Goal: Task Accomplishment & Management: Manage account settings

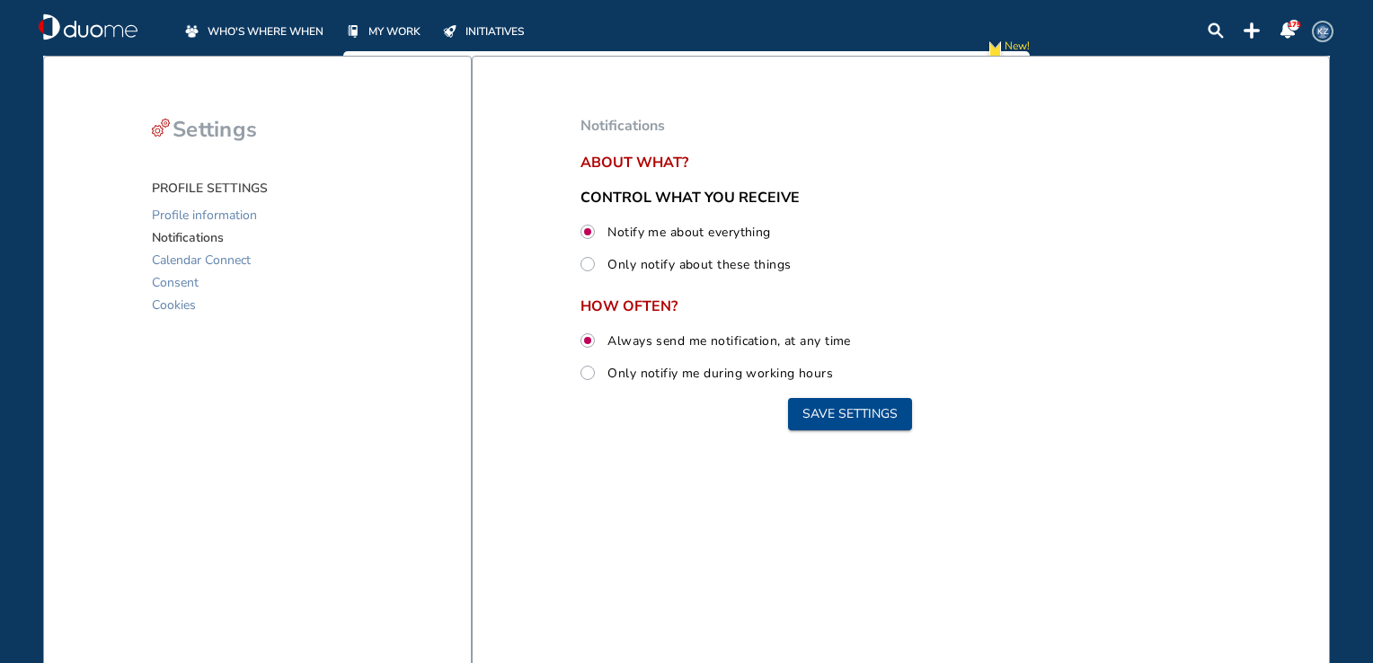
click at [288, 32] on span "WHO'S WHERE WHEN" at bounding box center [266, 31] width 116 height 18
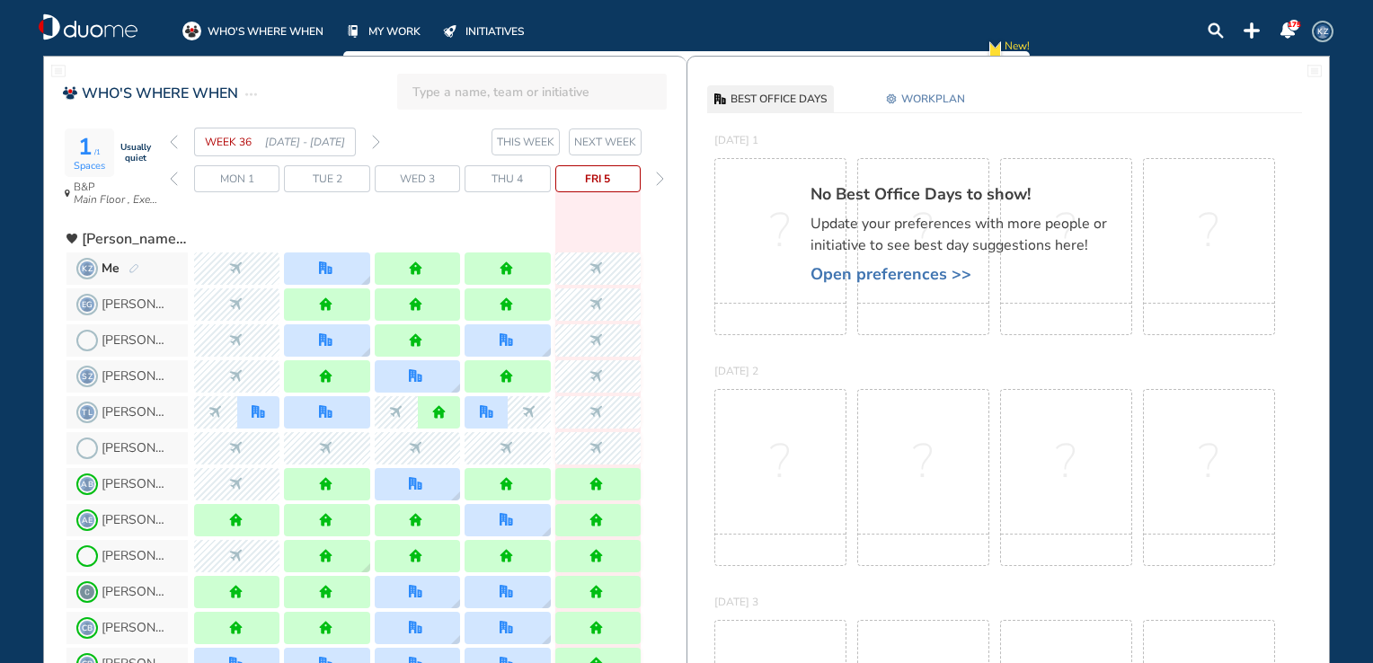
click at [660, 174] on img "forward day" at bounding box center [660, 179] width 8 height 14
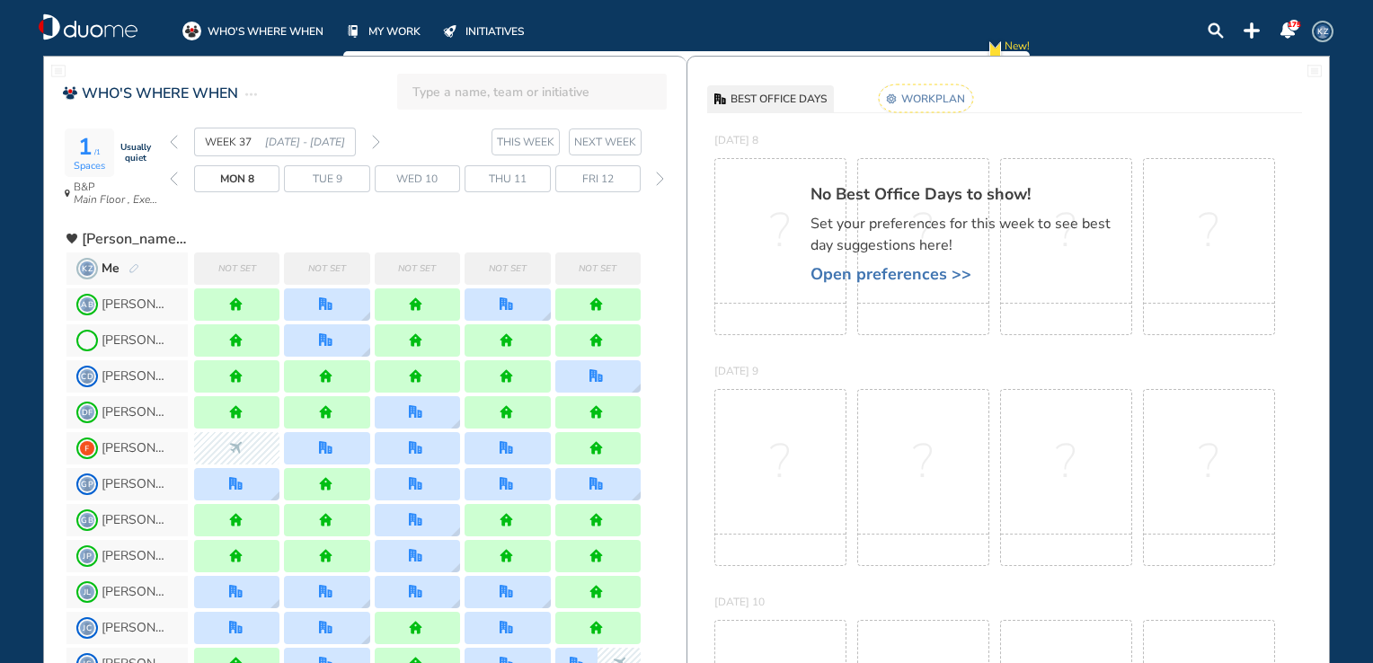
click at [131, 271] on img "pen-edit" at bounding box center [134, 269] width 11 height 12
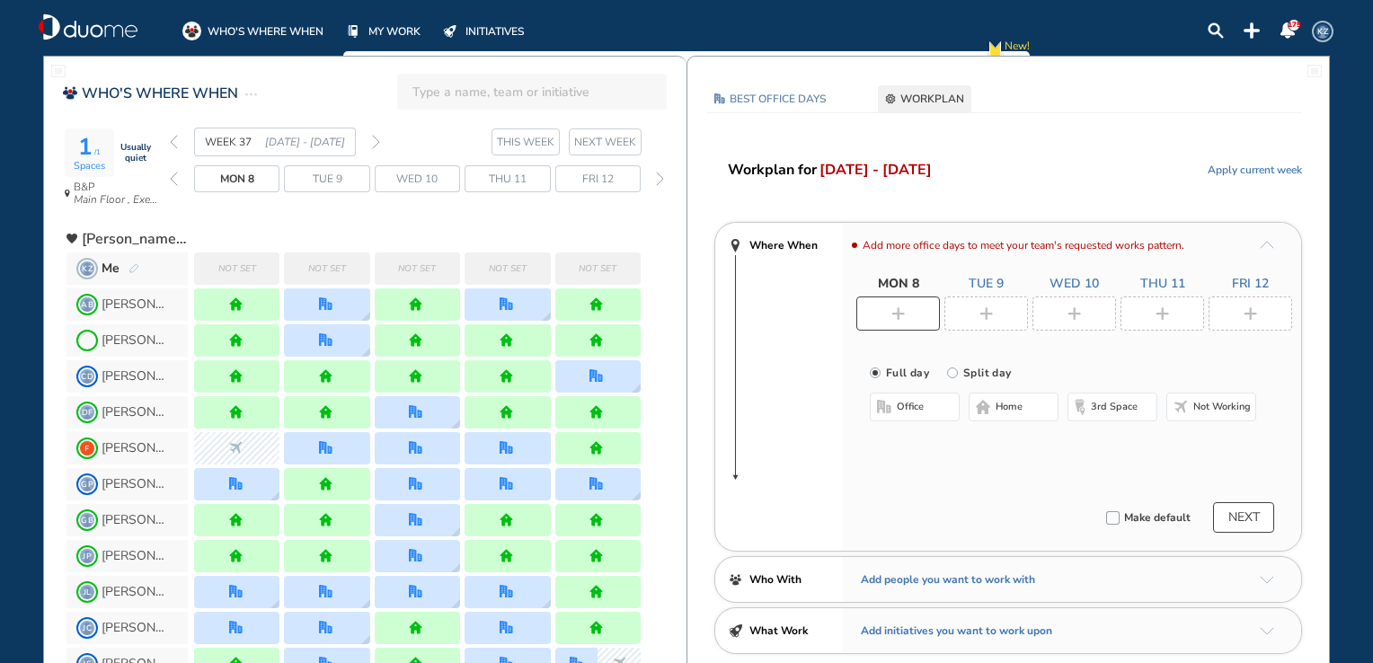
click at [1007, 408] on span "home" at bounding box center [1009, 407] width 27 height 14
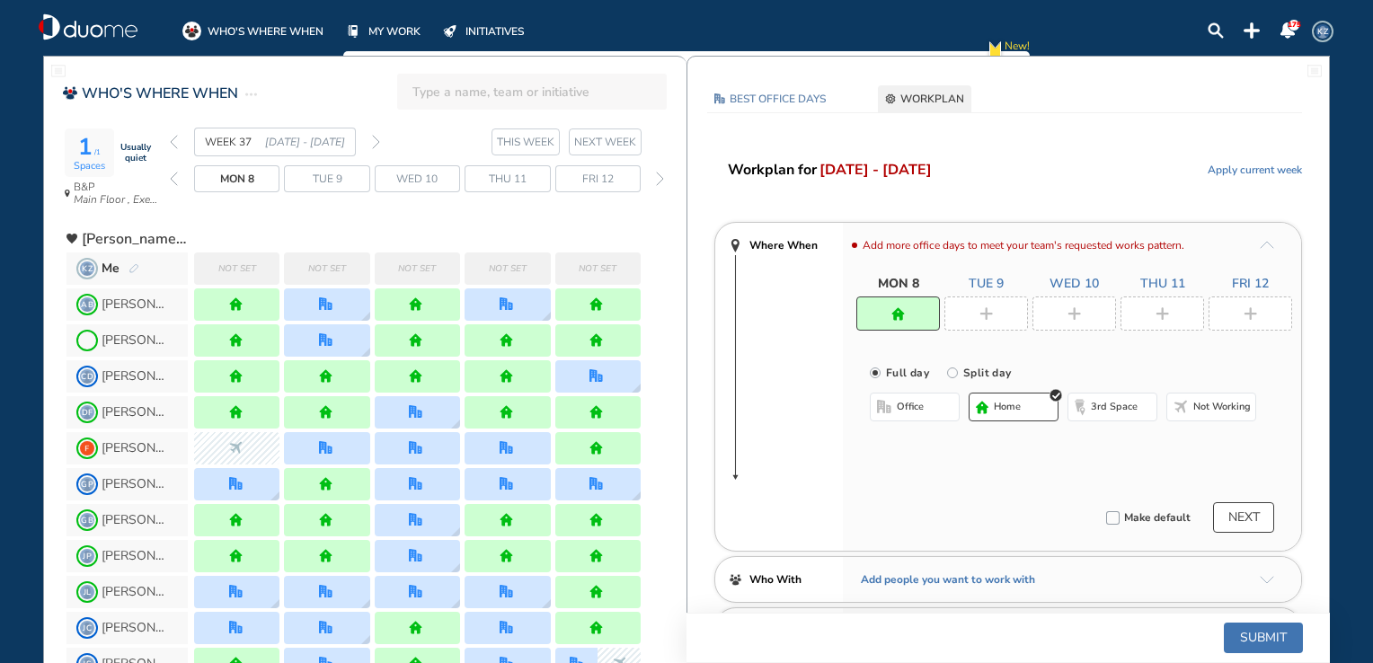
click at [985, 315] on img "plus-rounded-bdbdbd" at bounding box center [986, 313] width 13 height 13
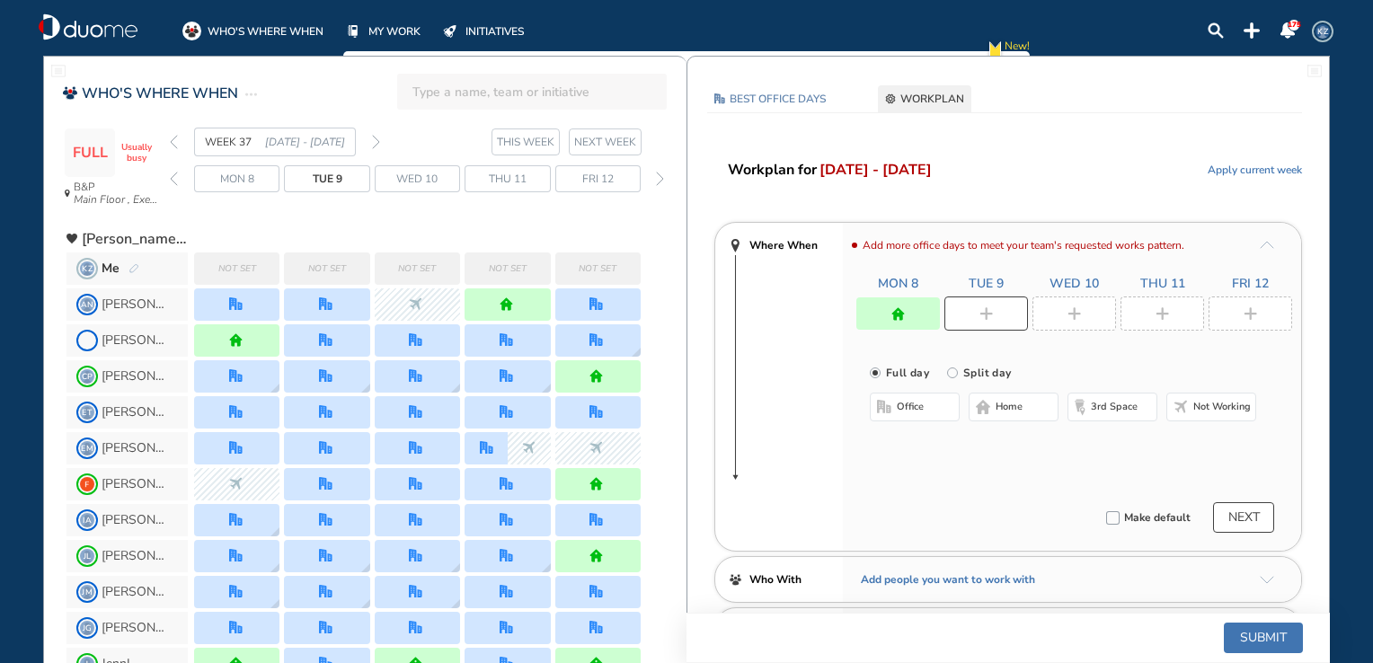
click at [999, 413] on span "home" at bounding box center [1009, 407] width 27 height 14
click at [1071, 304] on div at bounding box center [1075, 314] width 84 height 34
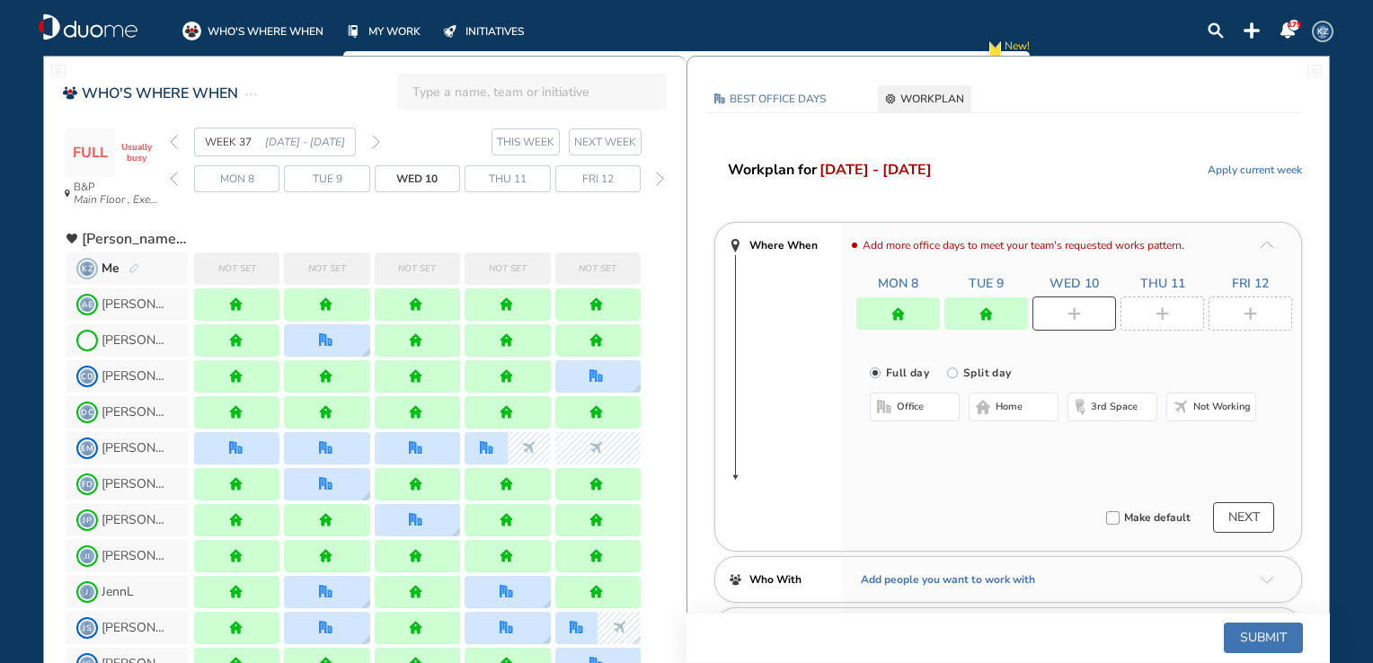
click at [1010, 415] on button "home" at bounding box center [1014, 407] width 90 height 29
click at [1156, 307] on img "plus-rounded-bdbdbd" at bounding box center [1162, 313] width 13 height 13
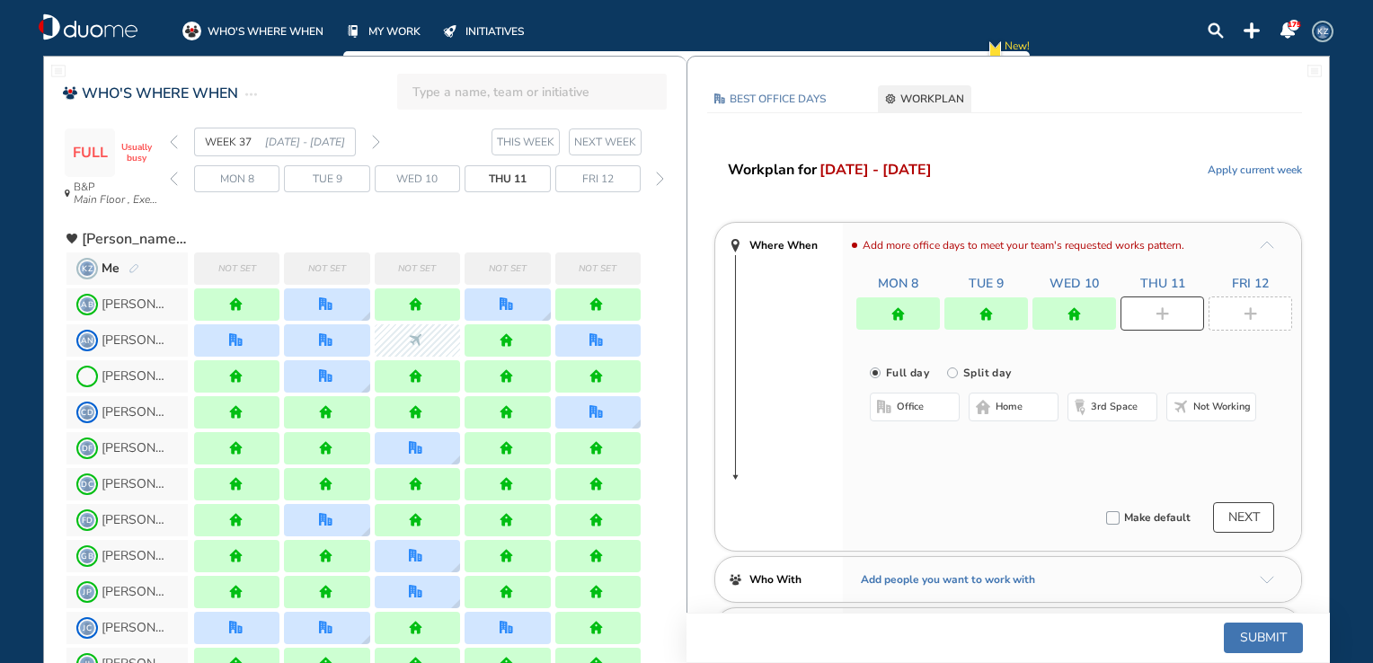
click at [910, 412] on span "office" at bounding box center [910, 407] width 27 height 14
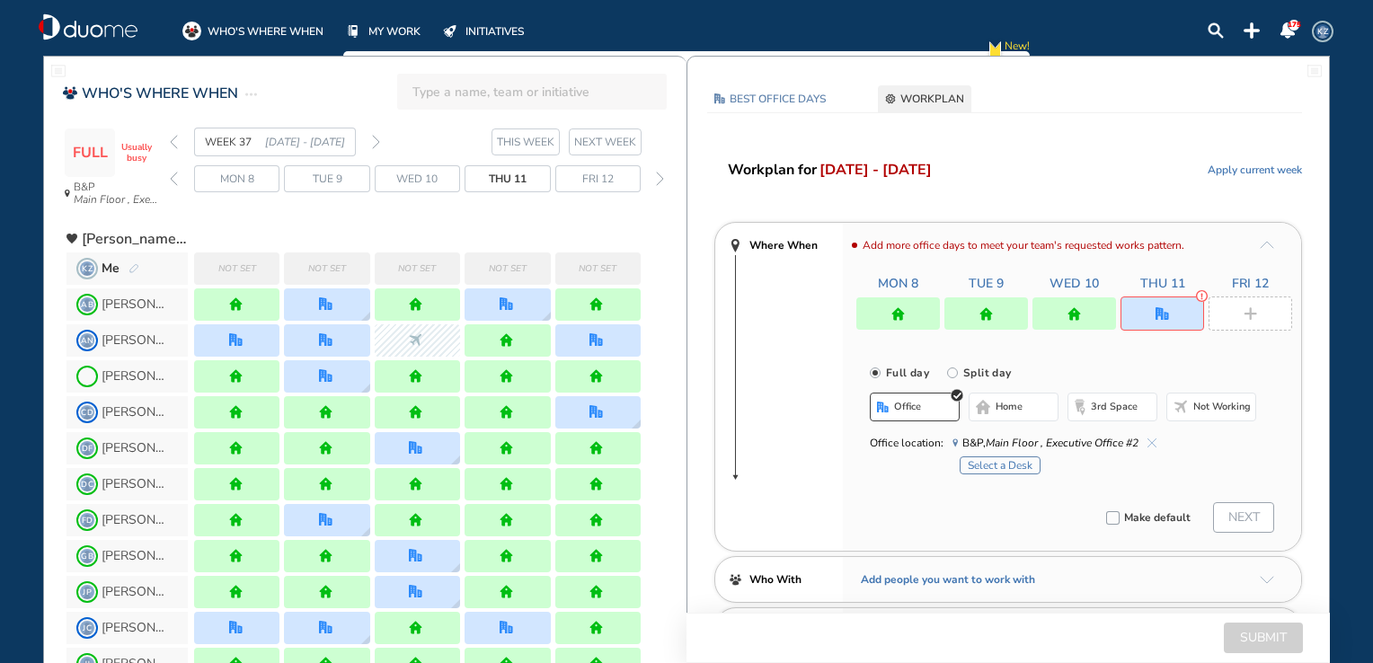
click at [999, 465] on button "Select a Desk" at bounding box center [1000, 466] width 81 height 18
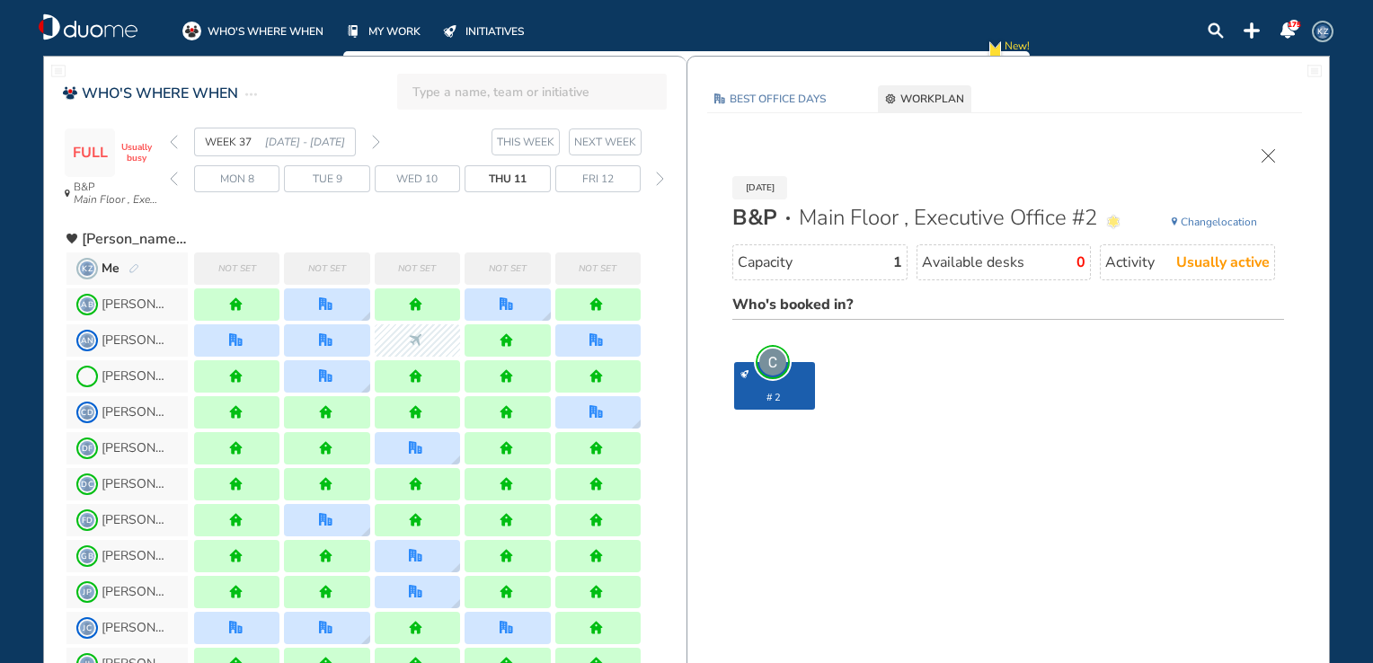
click at [1212, 215] on span "Change" at bounding box center [1199, 222] width 37 height 14
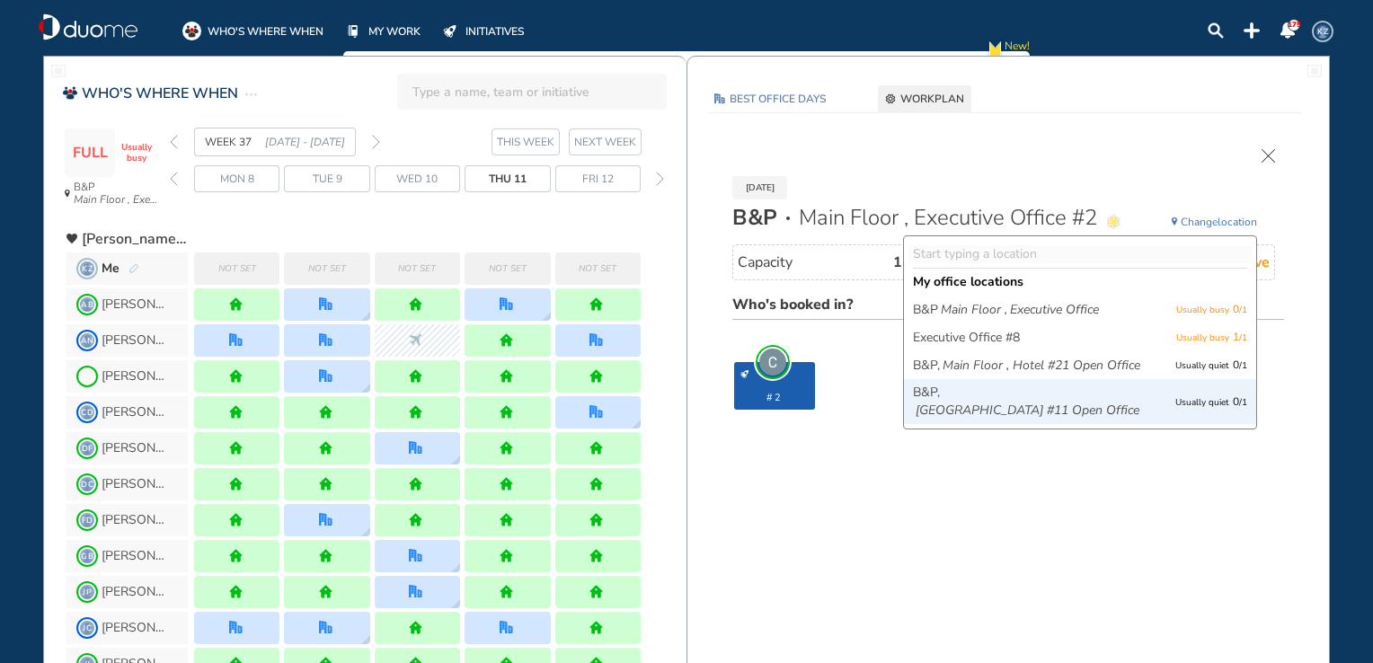
click at [1029, 420] on icon "[GEOGRAPHIC_DATA] #11 Open Office" at bounding box center [1028, 411] width 224 height 18
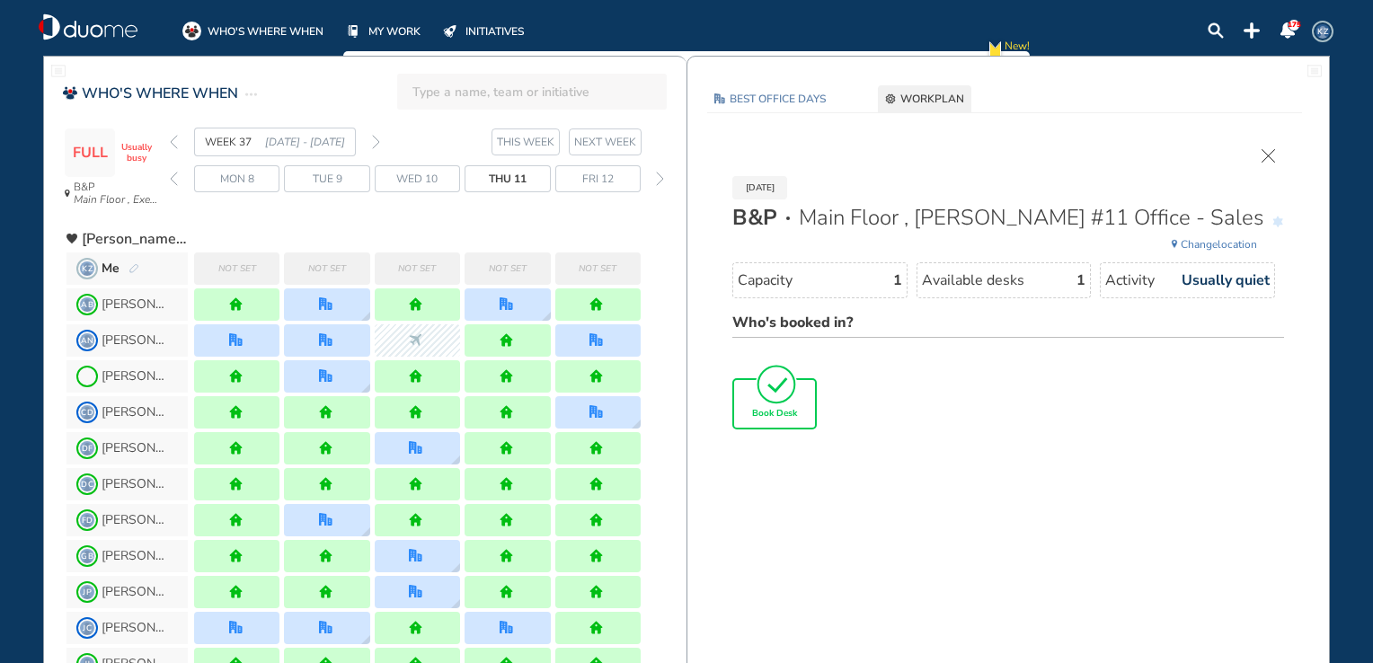
click at [784, 409] on span "Book Desk" at bounding box center [774, 414] width 45 height 11
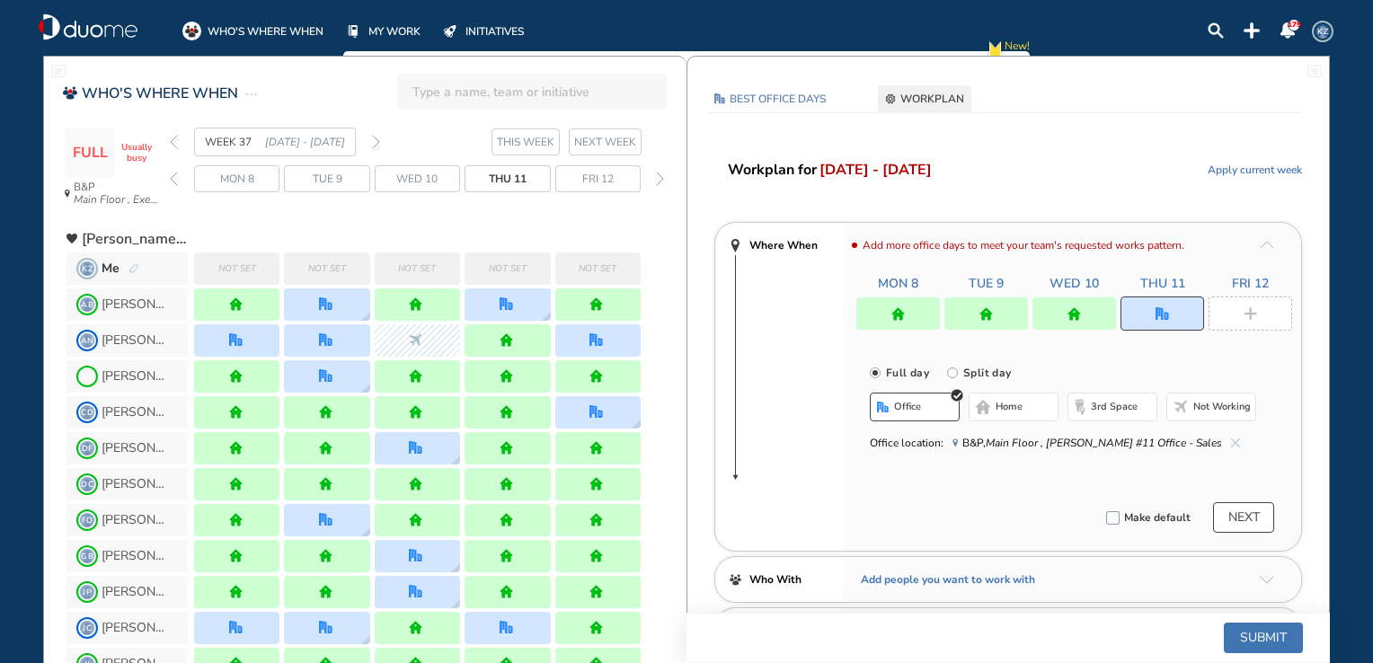
click at [1239, 315] on div at bounding box center [1251, 314] width 84 height 34
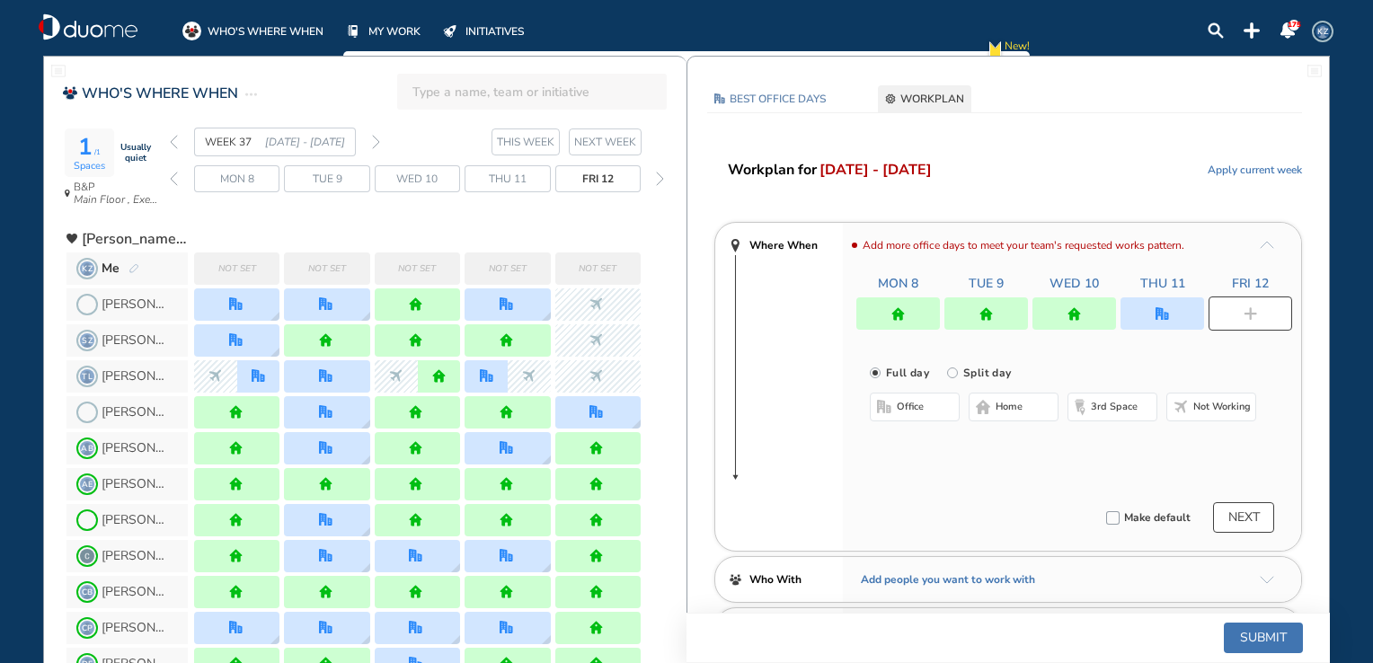
click at [1011, 404] on span "home" at bounding box center [1009, 407] width 27 height 14
click at [1262, 649] on button "Submit" at bounding box center [1263, 638] width 79 height 31
